Goal: Find specific page/section: Find specific page/section

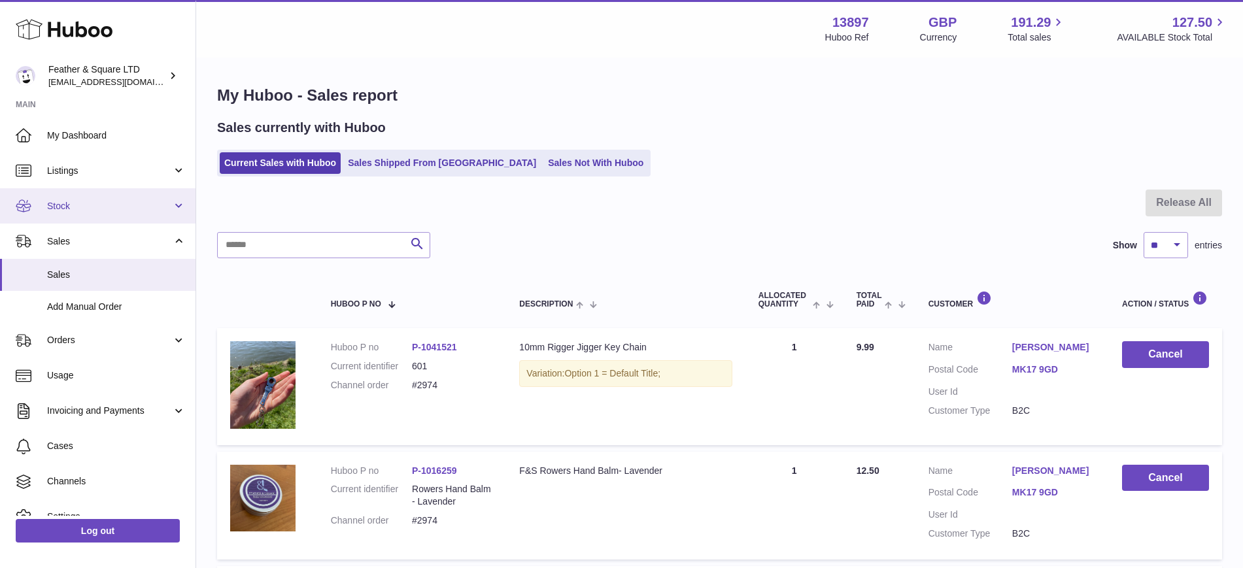
click at [73, 216] on link "Stock" at bounding box center [98, 205] width 196 height 35
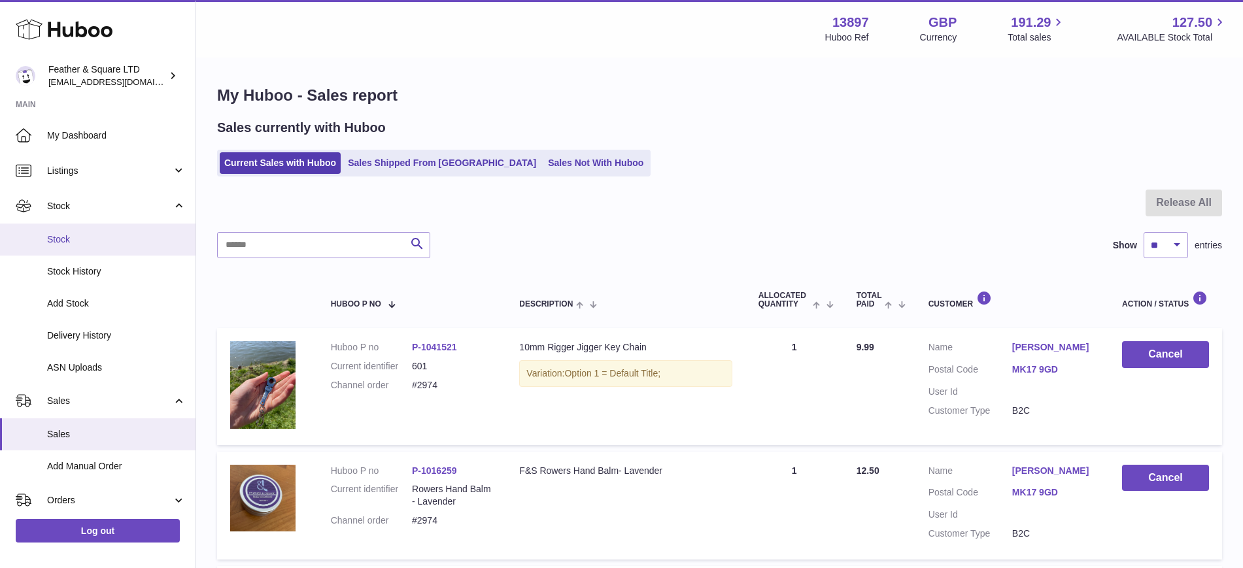
click at [70, 243] on span "Stock" at bounding box center [116, 240] width 139 height 12
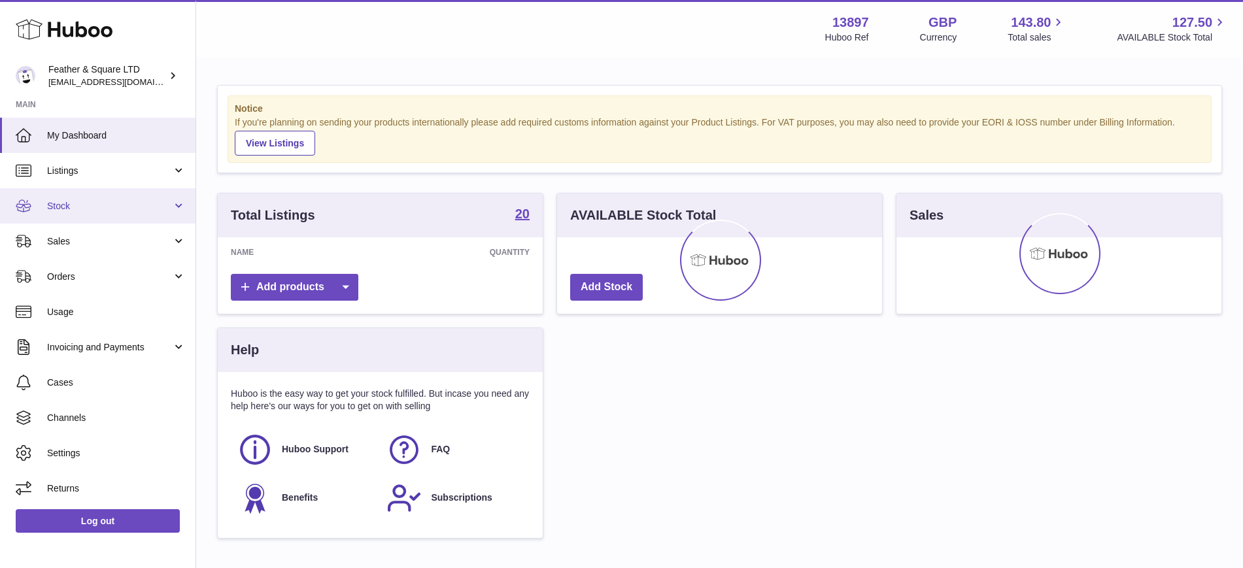
click at [93, 200] on span "Stock" at bounding box center [109, 206] width 125 height 12
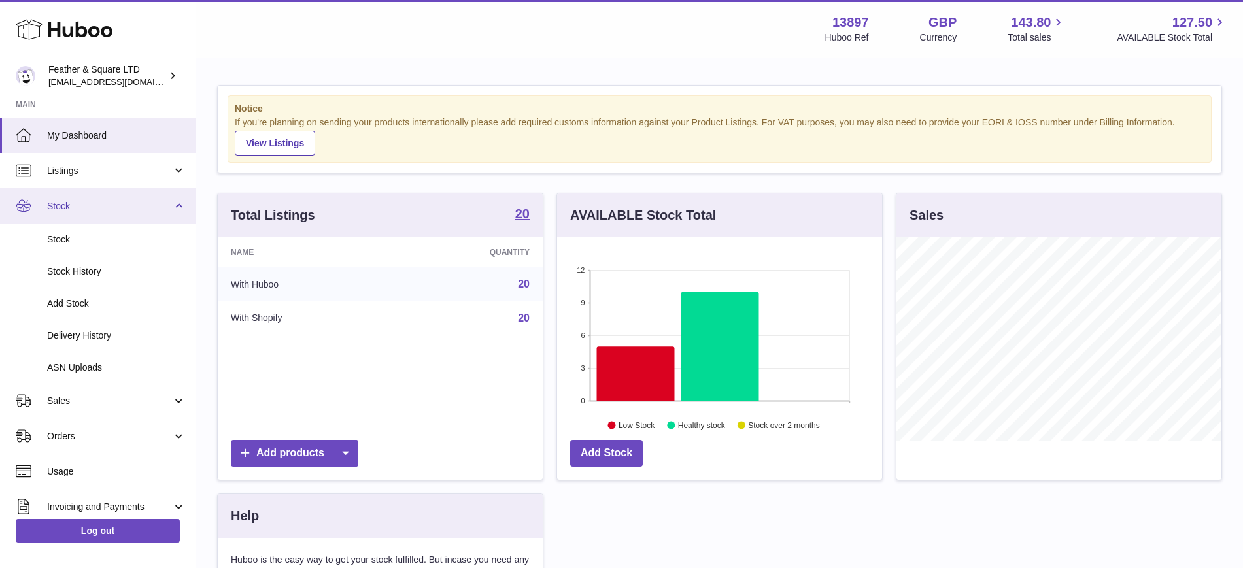
scroll to position [204, 325]
click at [83, 248] on link "Stock" at bounding box center [98, 240] width 196 height 32
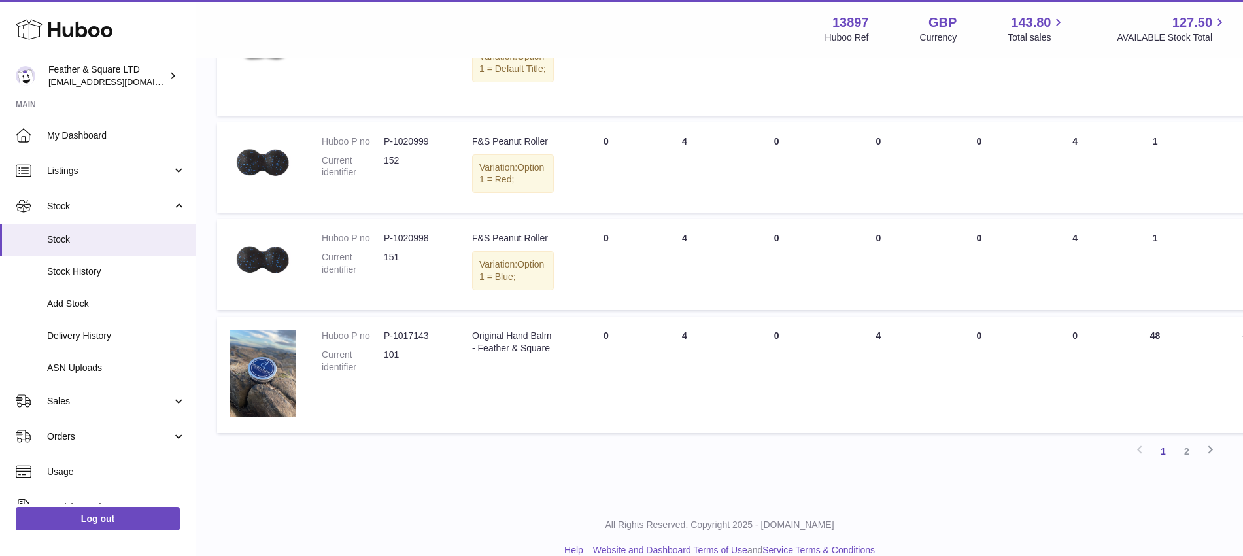
scroll to position [1139, 0]
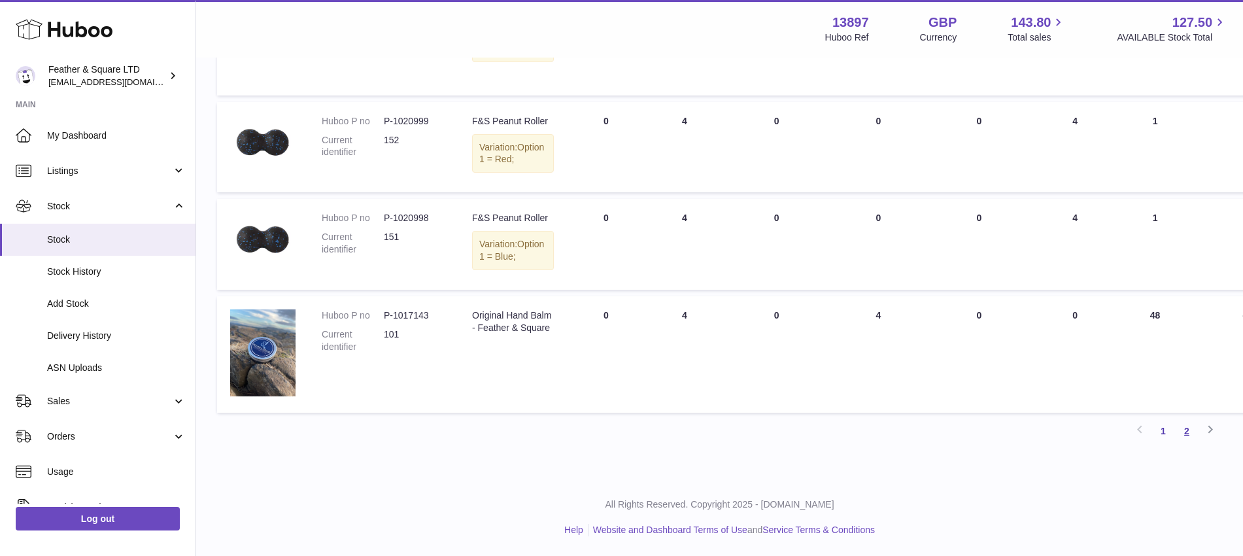
click at [1189, 430] on link "2" at bounding box center [1187, 431] width 24 height 24
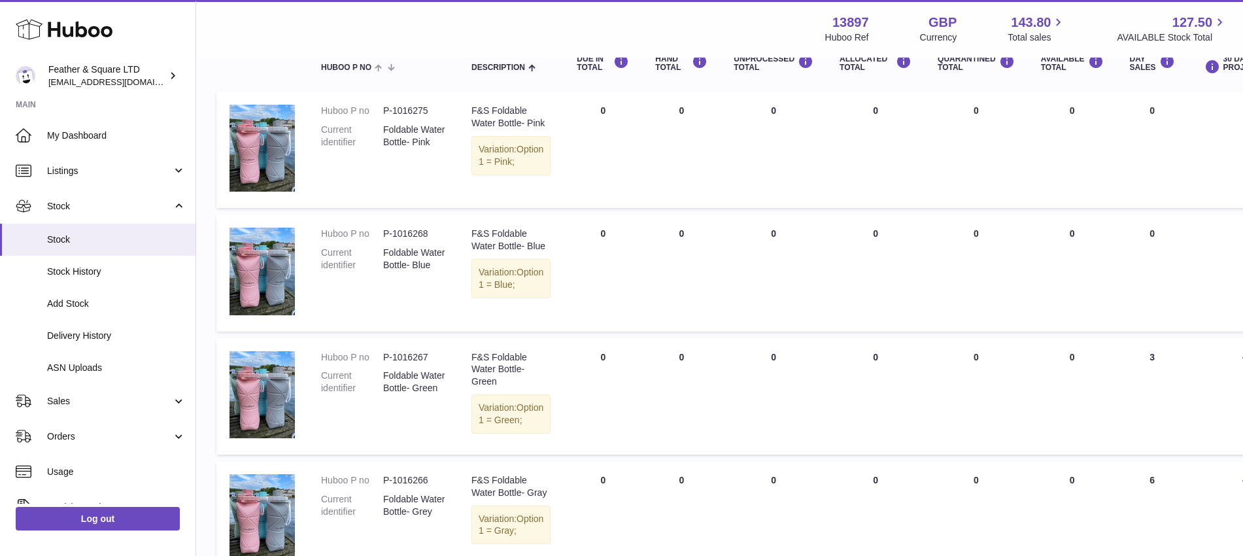
scroll to position [167, 1]
